Goal: Navigation & Orientation: Find specific page/section

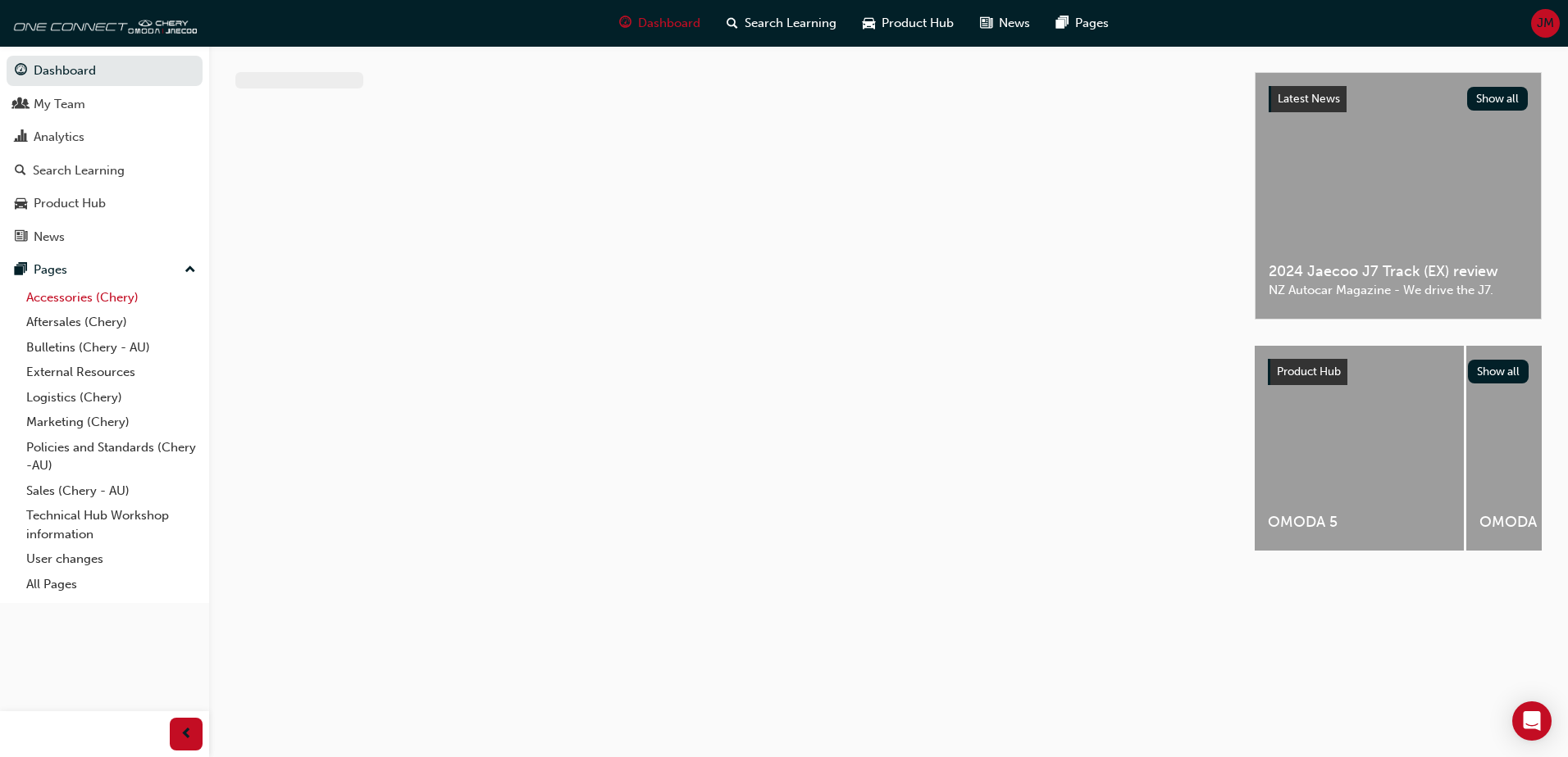
click at [76, 299] on link "Accessories (Chery)" at bounding box center [110, 298] width 182 height 26
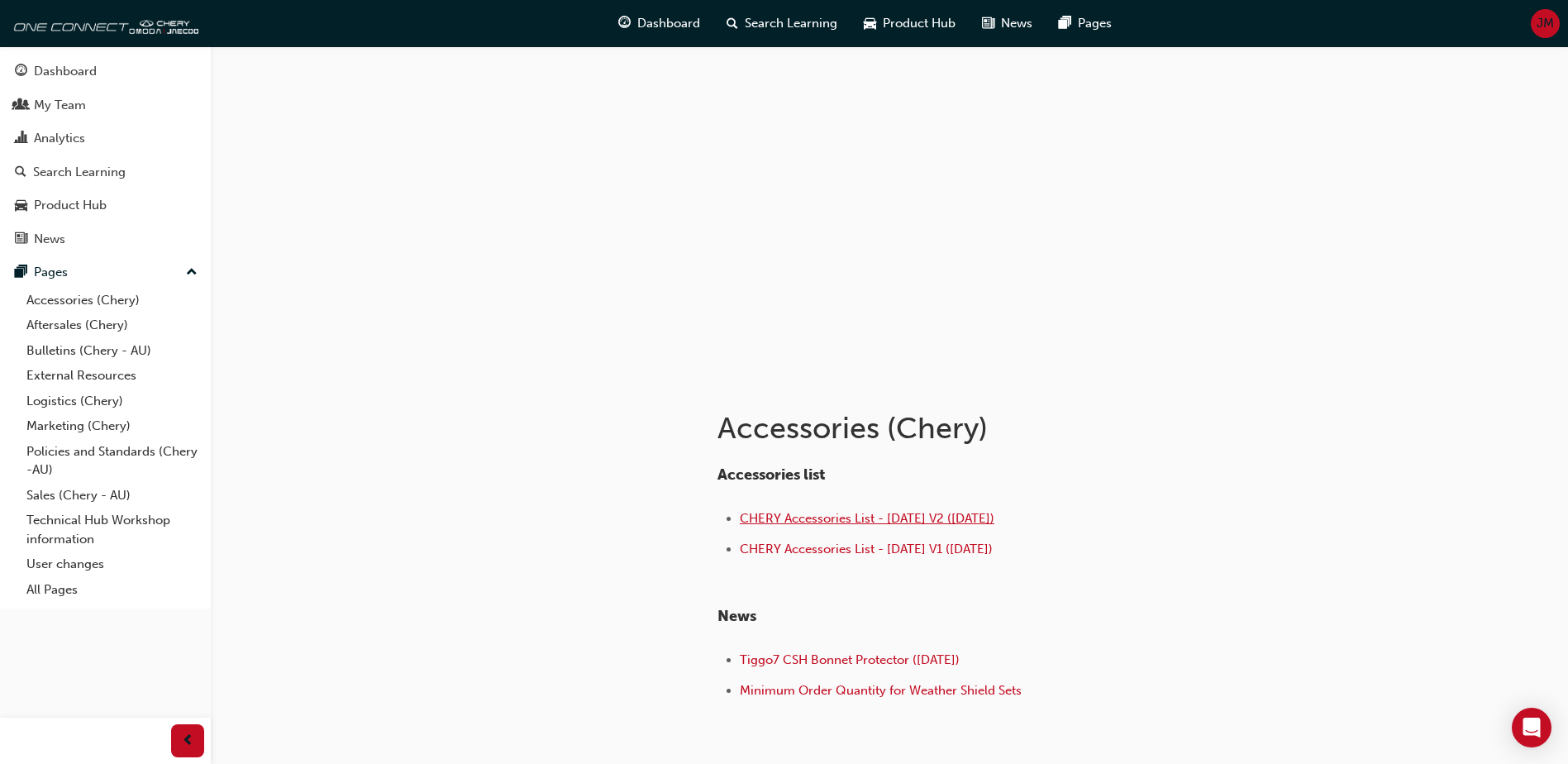
click at [893, 522] on span "CHERY Accessories List - [DATE] V2 ([DATE])" at bounding box center [866, 519] width 254 height 15
click at [73, 68] on div "Dashboard" at bounding box center [66, 71] width 63 height 19
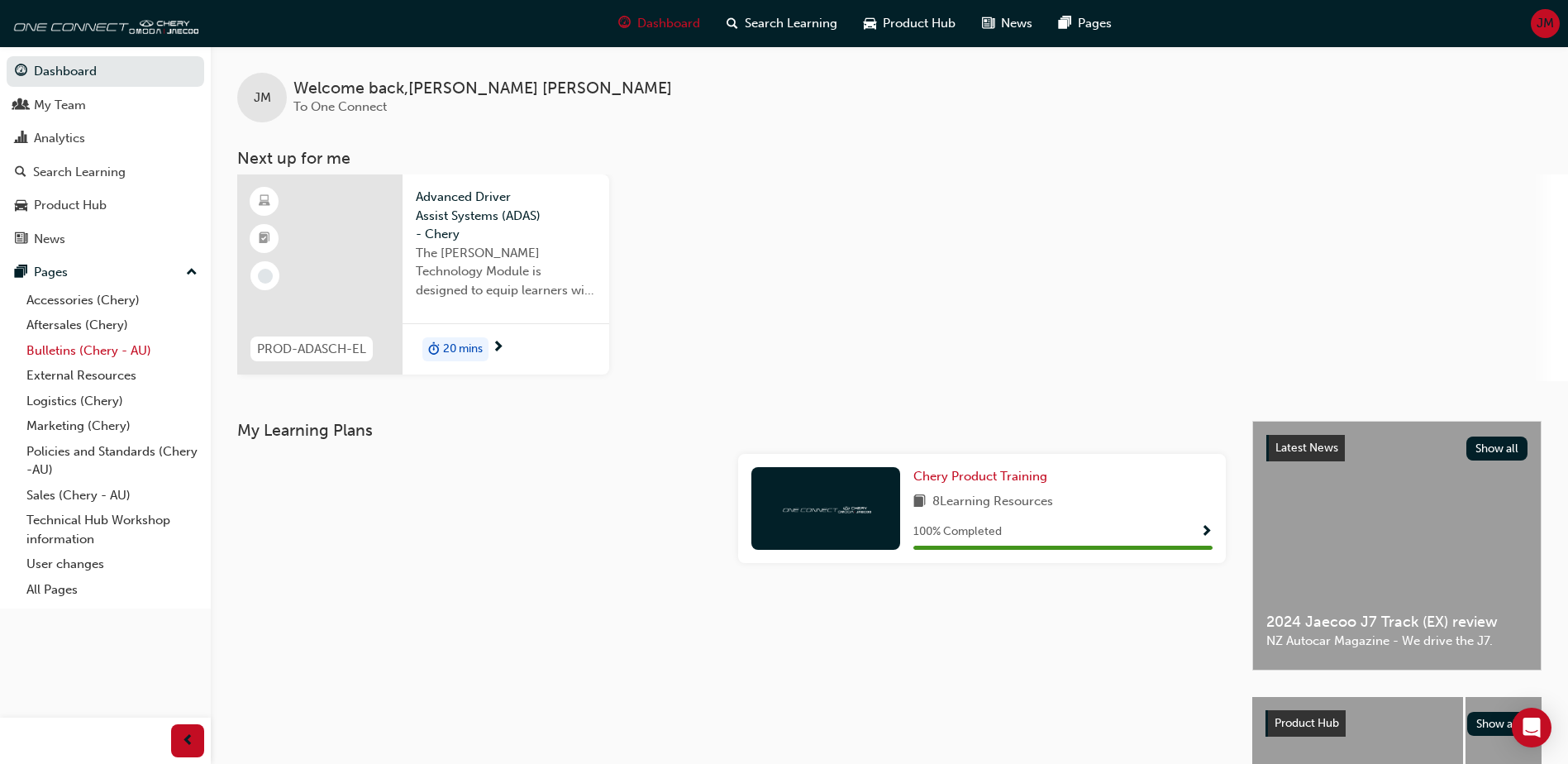
click at [57, 355] on link "Bulletins (Chery - AU)" at bounding box center [111, 351] width 184 height 26
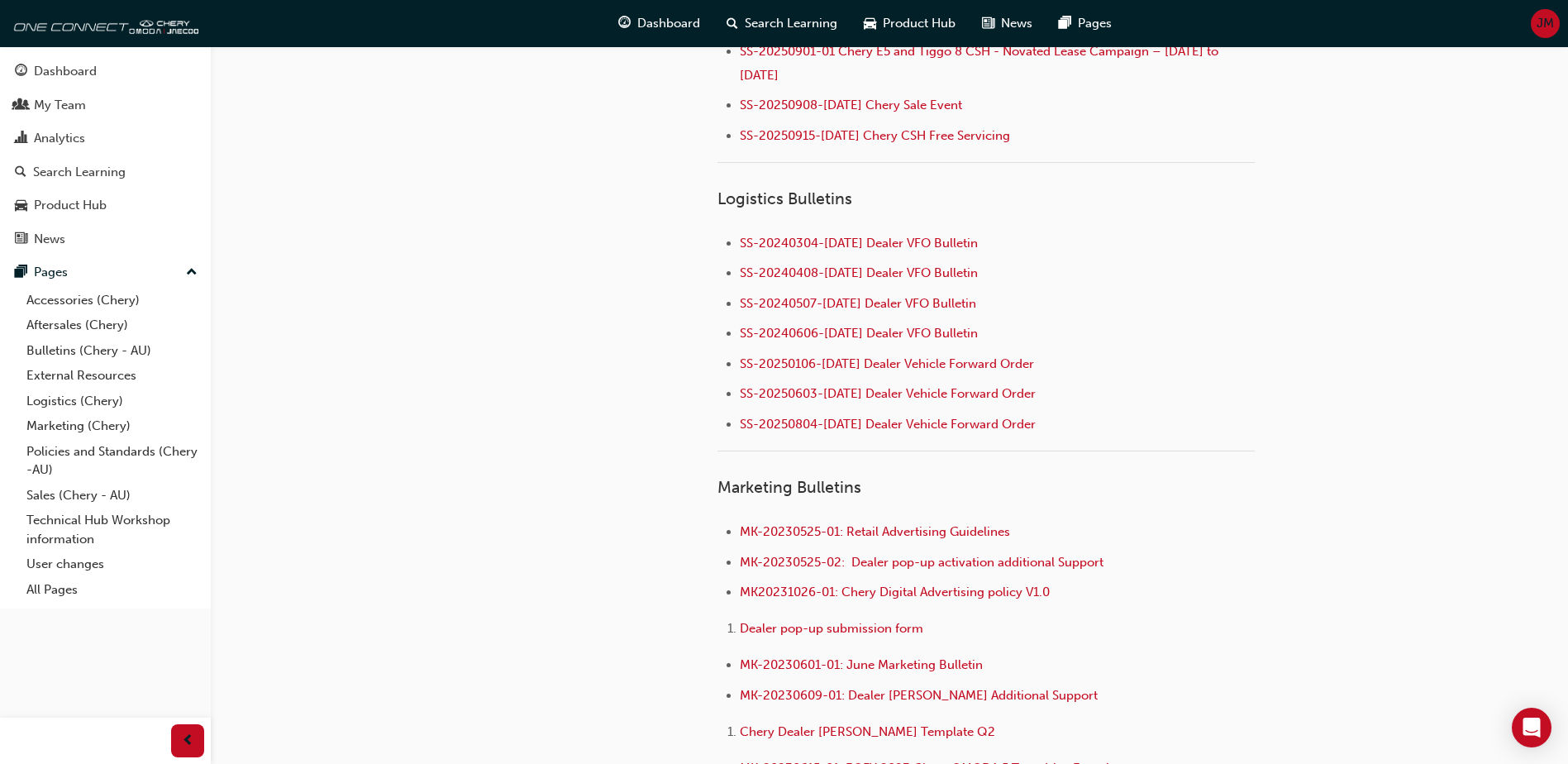
scroll to position [2150, 0]
